Goal: Task Accomplishment & Management: Complete application form

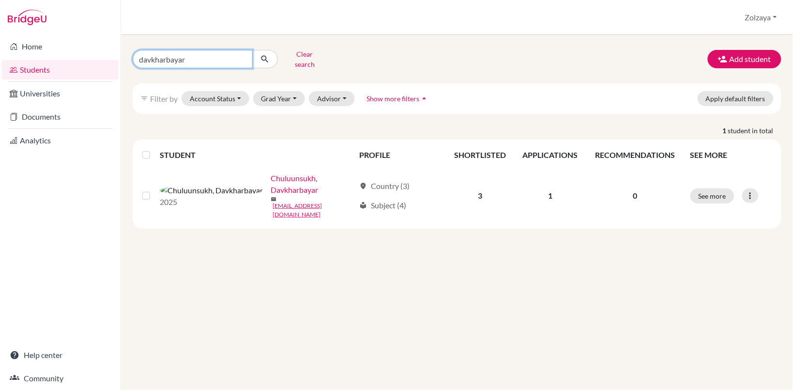
click at [210, 54] on input "davkharbayar" at bounding box center [193, 59] width 120 height 18
type input "d"
type input "usukhbayar"
click button "submit" at bounding box center [265, 59] width 26 height 18
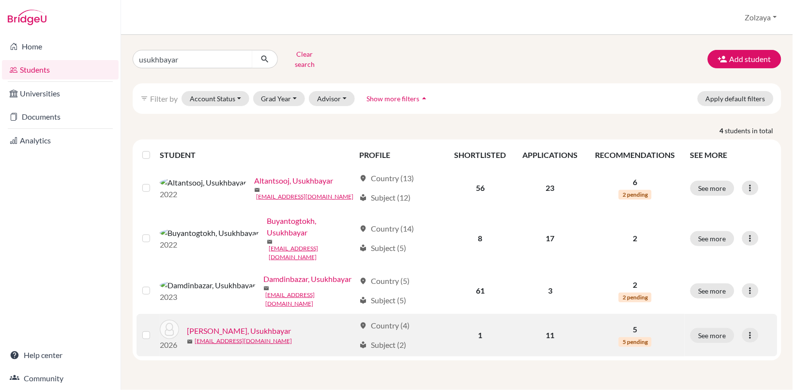
click at [245, 325] on link "Galbayar, Usukhbayar" at bounding box center [239, 331] width 104 height 12
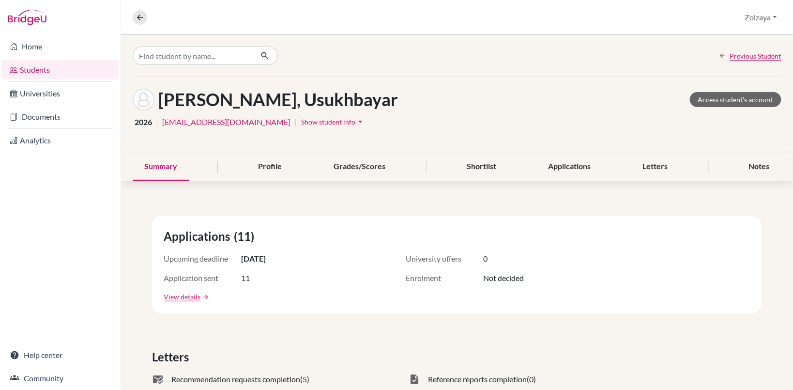
click at [349, 119] on span "Show student info" at bounding box center [328, 122] width 54 height 8
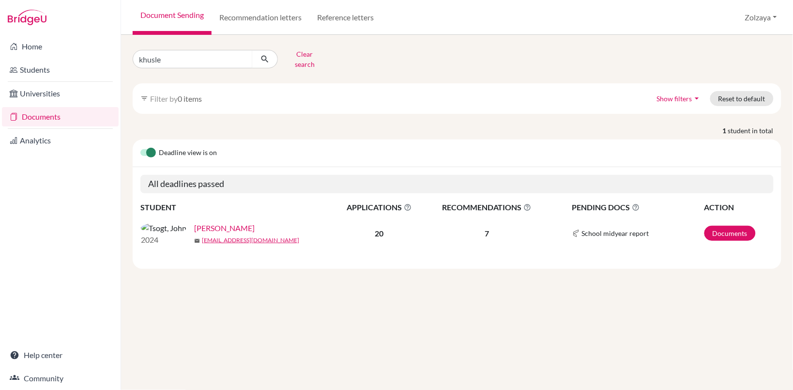
type input "khuslen"
click button "submit" at bounding box center [265, 59] width 26 height 18
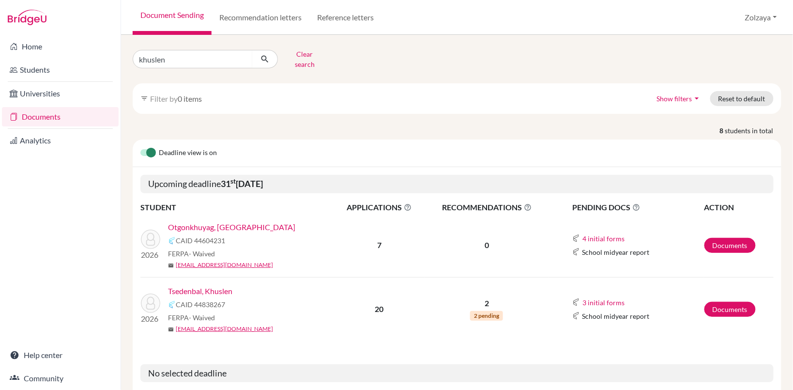
click at [220, 221] on link "Otgonkhuyag, [GEOGRAPHIC_DATA]" at bounding box center [231, 227] width 127 height 12
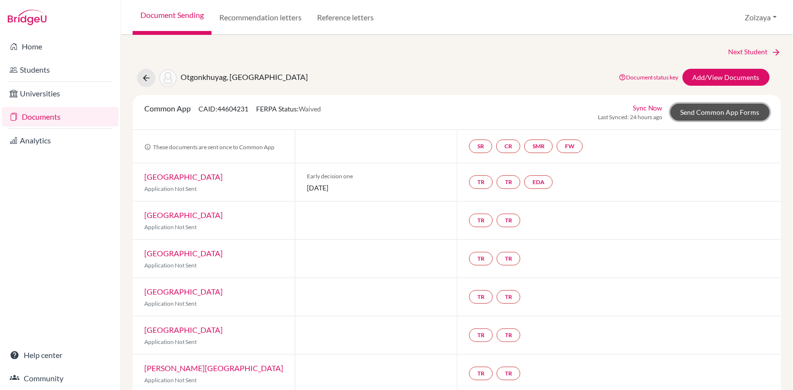
click at [729, 109] on link "Send Common App Forms" at bounding box center [720, 112] width 99 height 17
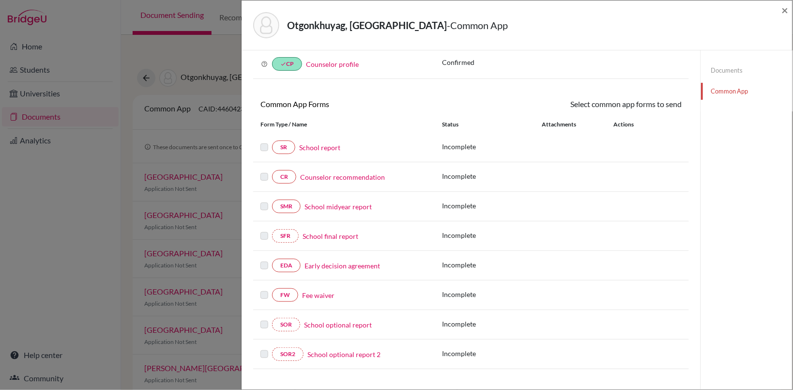
scroll to position [52, 0]
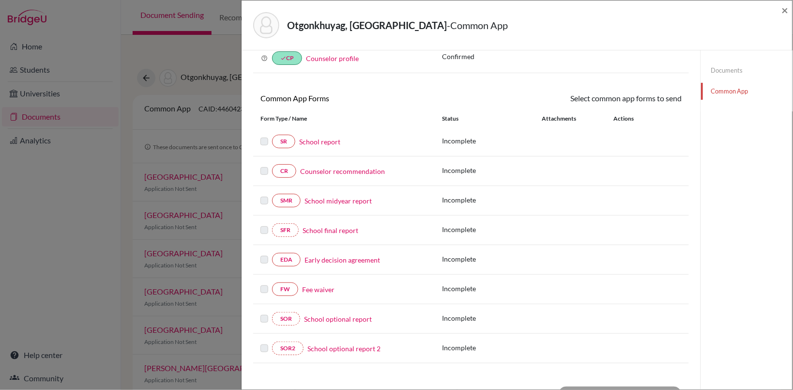
click at [321, 293] on link "Fee waiver" at bounding box center [318, 289] width 32 height 10
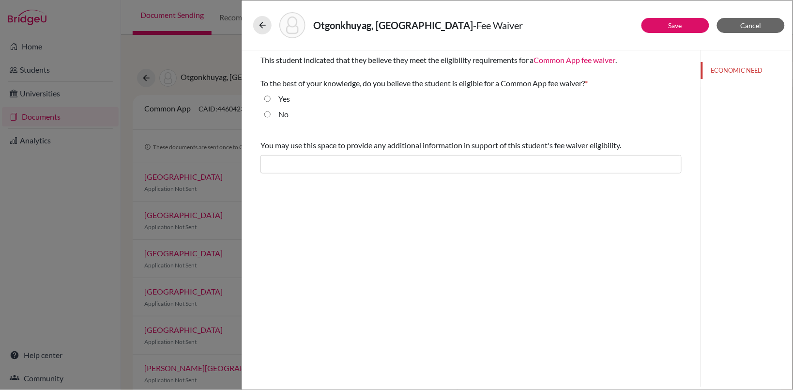
click at [267, 98] on input "Yes" at bounding box center [267, 99] width 6 height 12
radio input "true"
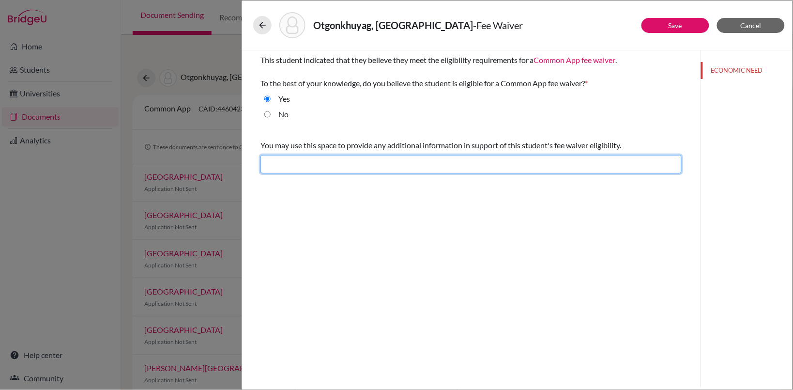
click at [304, 167] on input "text" at bounding box center [470, 164] width 421 height 18
type input "The student meets eligibility for fee waiver."
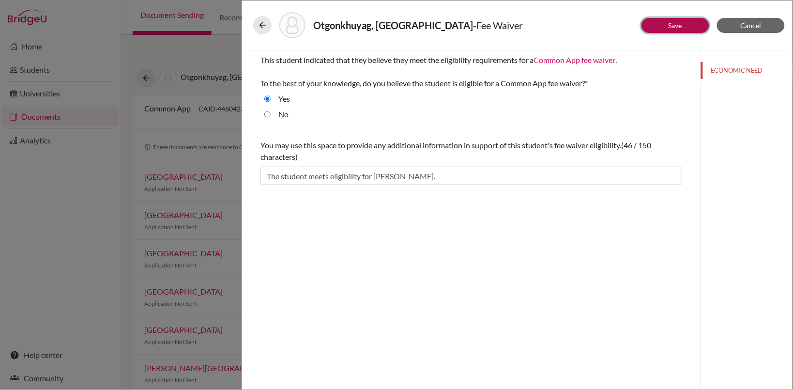
click at [683, 23] on button "Save" at bounding box center [676, 25] width 68 height 15
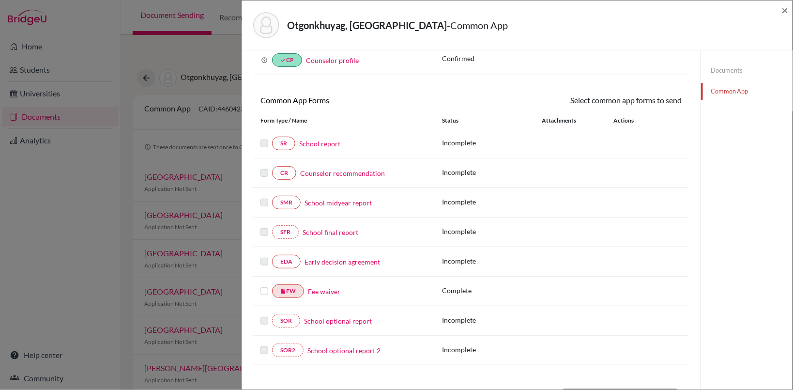
scroll to position [55, 0]
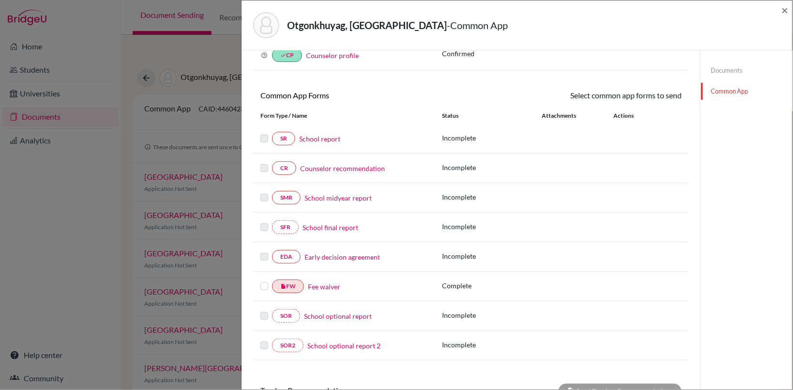
click at [262, 280] on label at bounding box center [264, 280] width 8 height 0
click at [0, 0] on input "checkbox" at bounding box center [0, 0] width 0 height 0
click at [658, 94] on link "Send" at bounding box center [662, 97] width 40 height 15
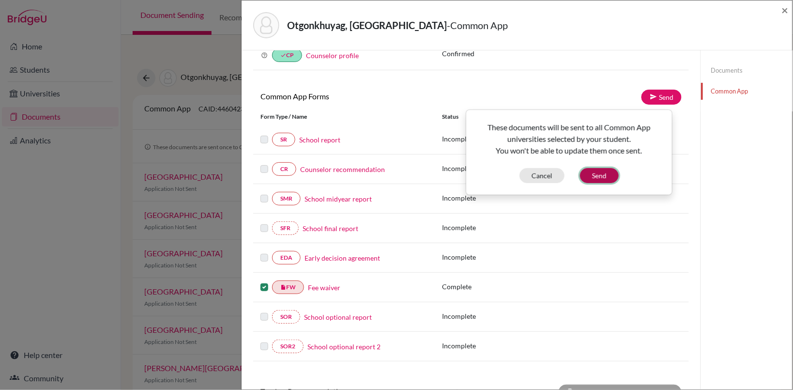
click at [609, 175] on button "Send" at bounding box center [599, 175] width 39 height 15
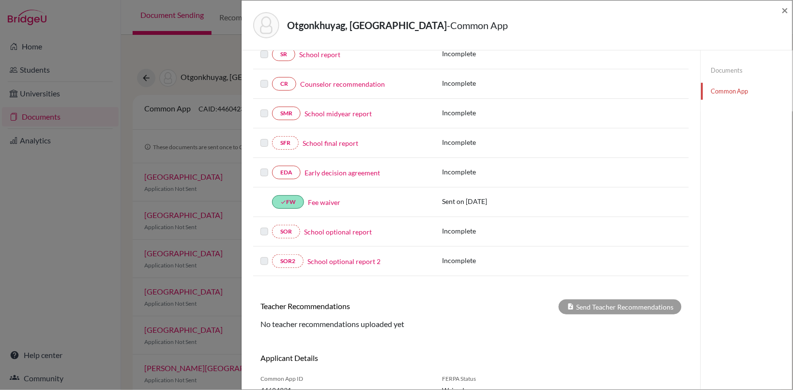
scroll to position [0, 0]
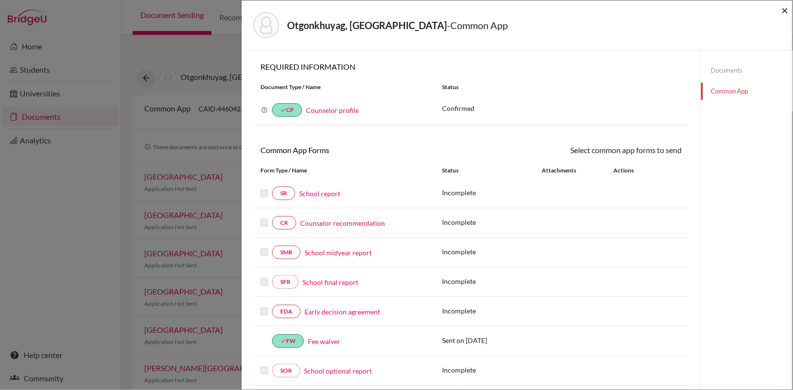
click at [784, 10] on span "×" at bounding box center [785, 10] width 7 height 14
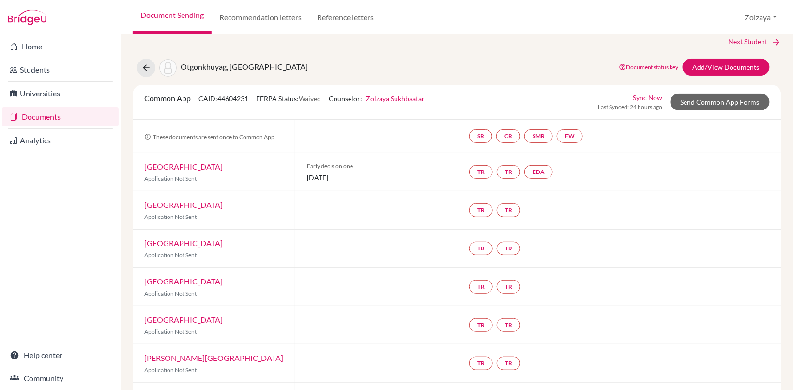
scroll to position [11, 0]
